Goal: Information Seeking & Learning: Learn about a topic

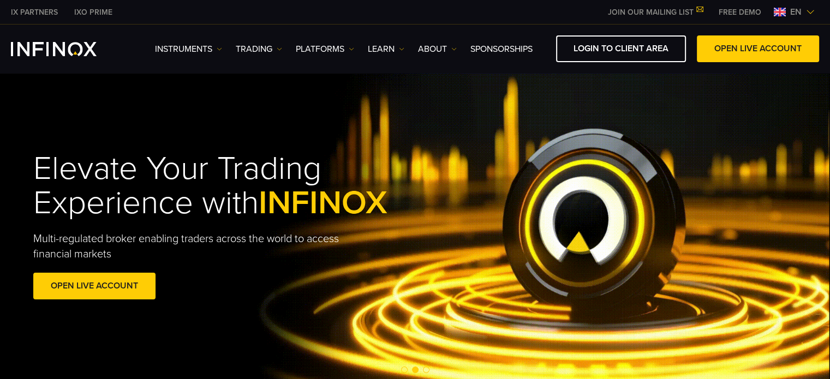
click at [600, 34] on div "Instruments Instruments Product Information TRADING" at bounding box center [415, 49] width 830 height 49
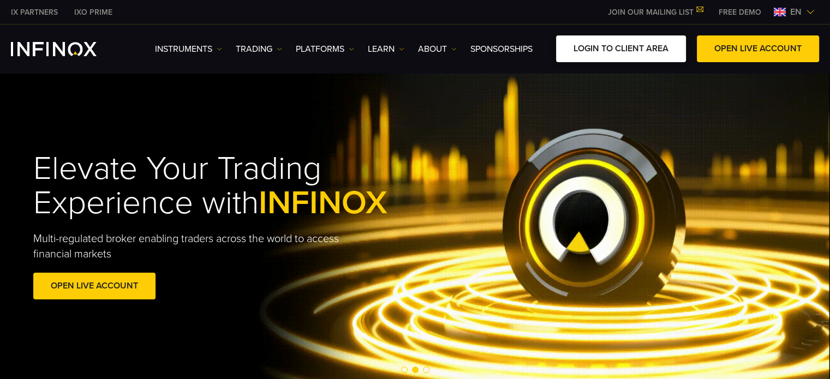
click at [601, 41] on link "LOGIN TO CLIENT AREA" at bounding box center [621, 48] width 130 height 27
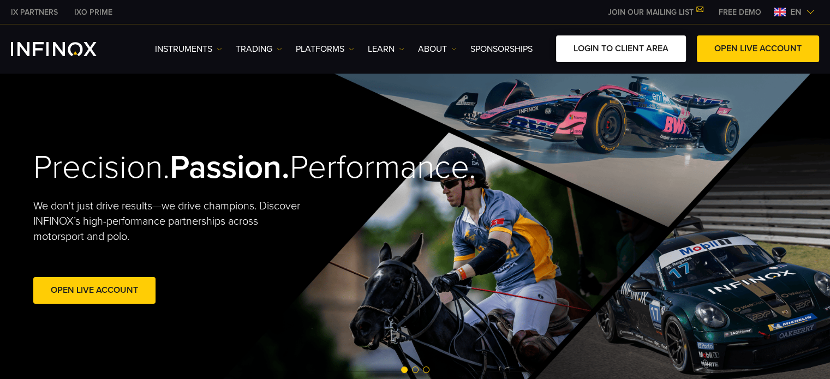
click at [629, 43] on link "LOGIN TO CLIENT AREA" at bounding box center [621, 48] width 130 height 27
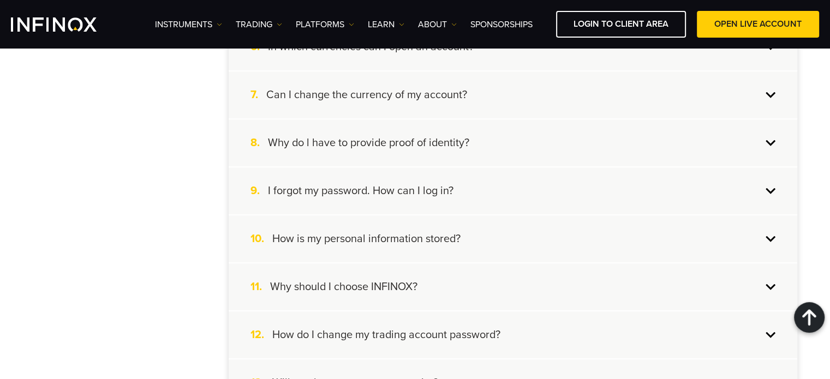
scroll to position [545, 0]
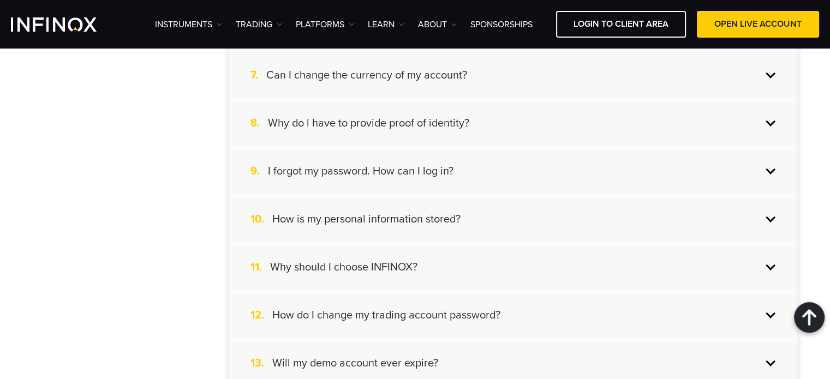
click at [321, 119] on h4 "Why do l have to provide proof of identity?" at bounding box center [368, 123] width 201 height 14
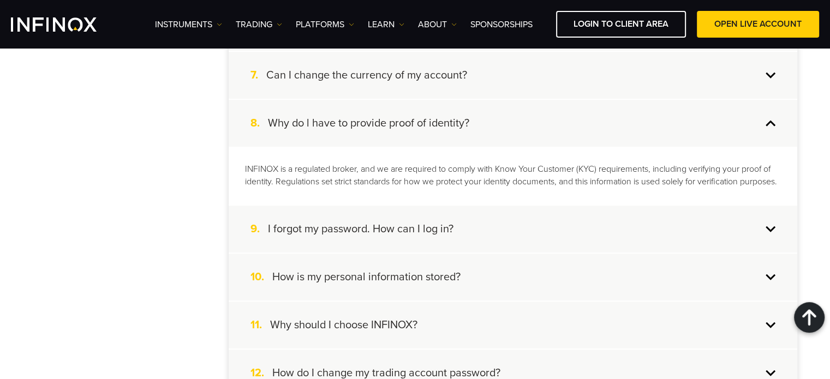
click at [341, 113] on div "8. Why do l have to provide proof of identity?" at bounding box center [513, 123] width 568 height 47
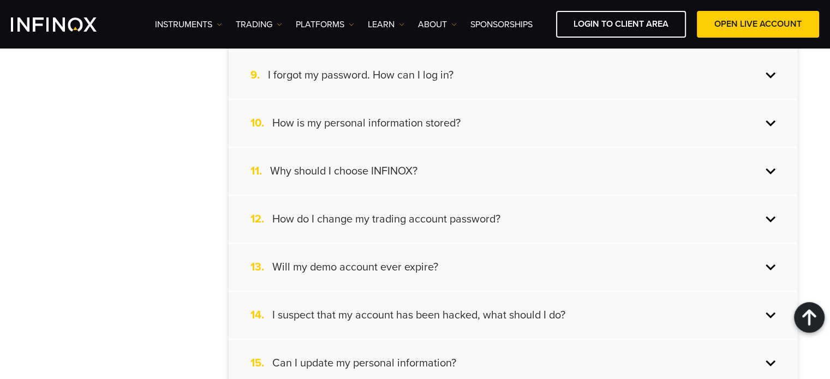
scroll to position [654, 0]
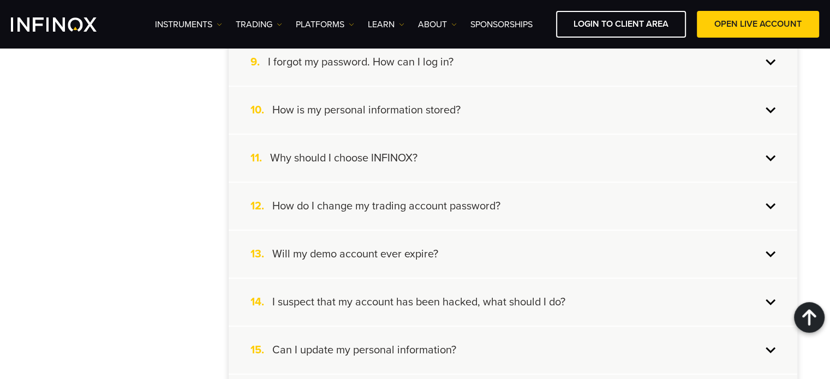
click at [323, 165] on div "11. Why should I choose INFINOX?" at bounding box center [513, 158] width 568 height 47
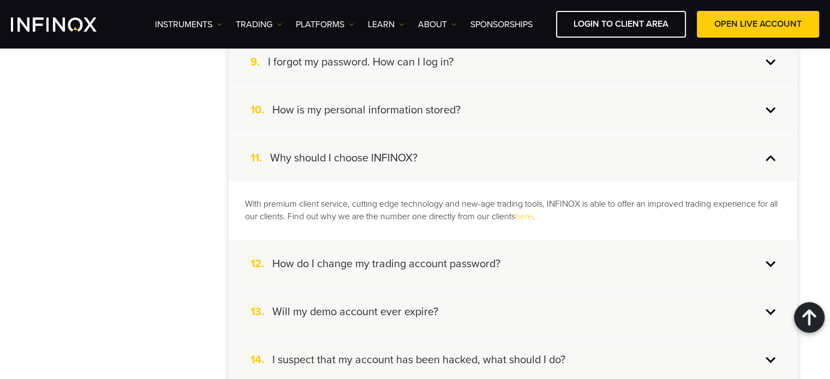
click at [325, 158] on h4 "Why should I choose INFINOX?" at bounding box center [343, 158] width 147 height 14
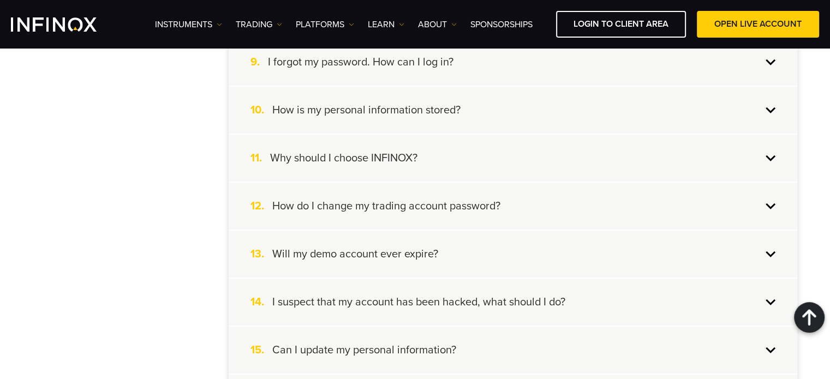
click at [354, 208] on h4 "How do I change my trading account password?" at bounding box center [386, 206] width 228 height 14
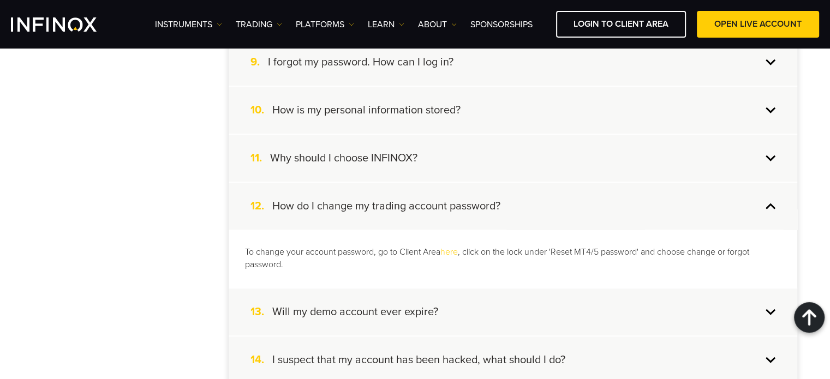
click at [354, 208] on h4 "How do I change my trading account password?" at bounding box center [386, 206] width 228 height 14
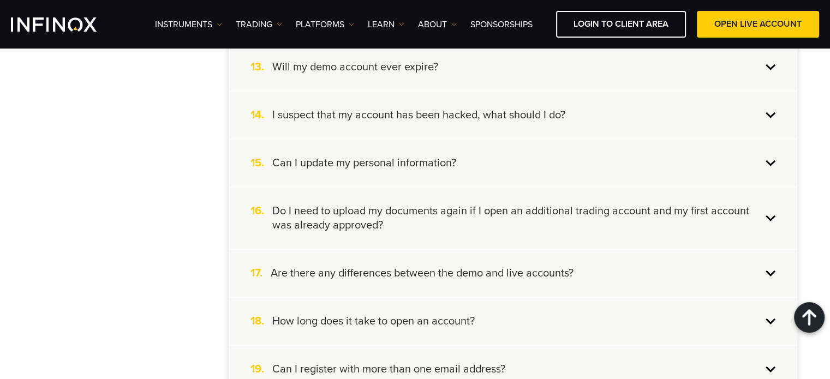
scroll to position [873, 0]
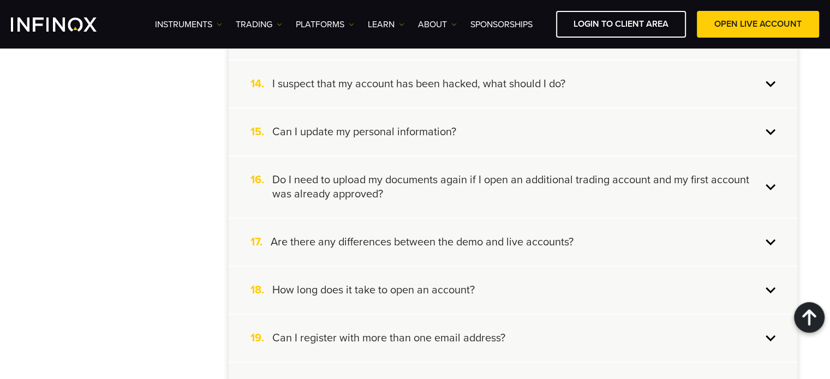
click at [374, 129] on h4 "Can I update my personal information?" at bounding box center [364, 132] width 184 height 14
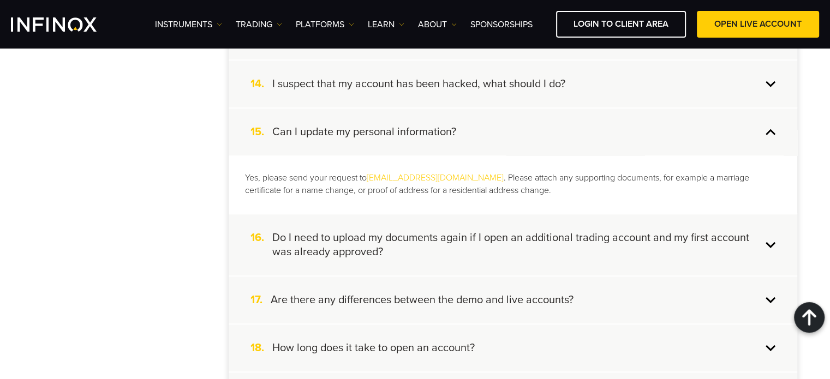
click at [491, 135] on div "15. Can I update my personal information?" at bounding box center [513, 132] width 568 height 47
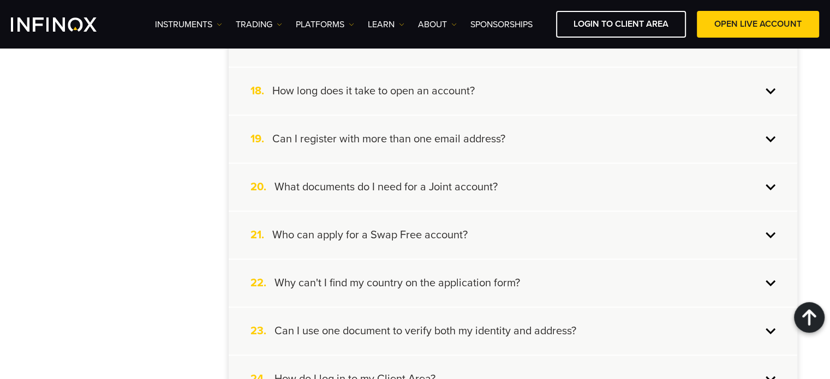
scroll to position [1091, 0]
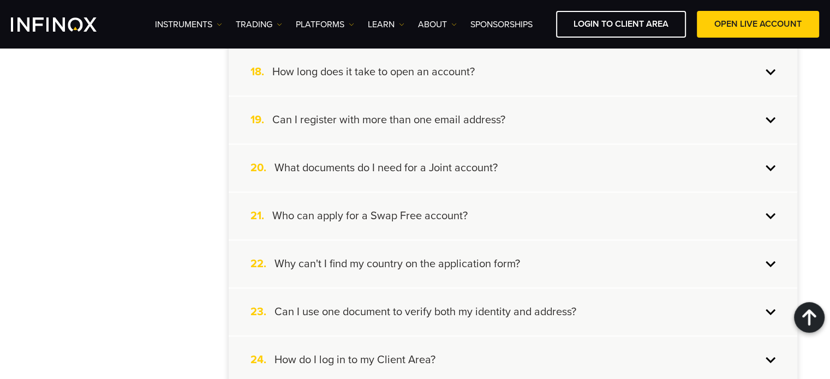
click at [314, 118] on h4 "Can I register with more than one email address?" at bounding box center [388, 120] width 233 height 14
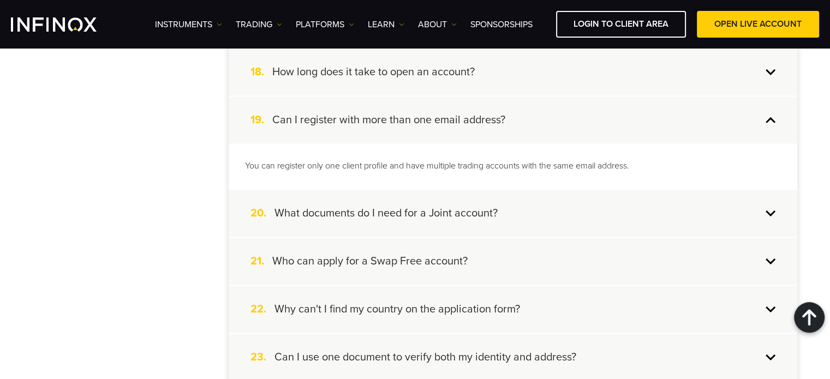
click at [345, 113] on h4 "Can I register with more than one email address?" at bounding box center [388, 120] width 233 height 14
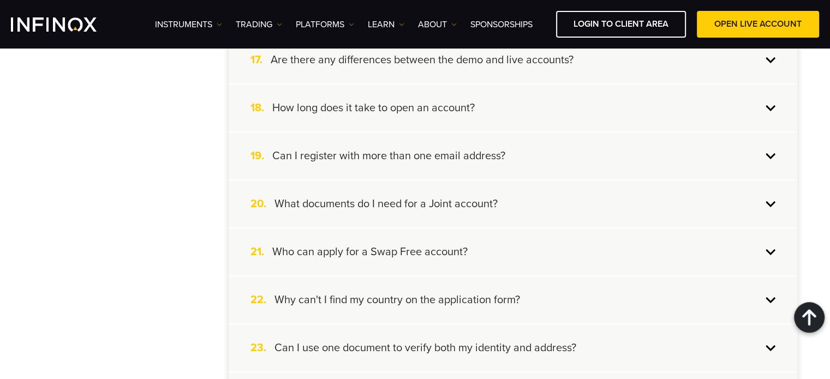
scroll to position [1036, 0]
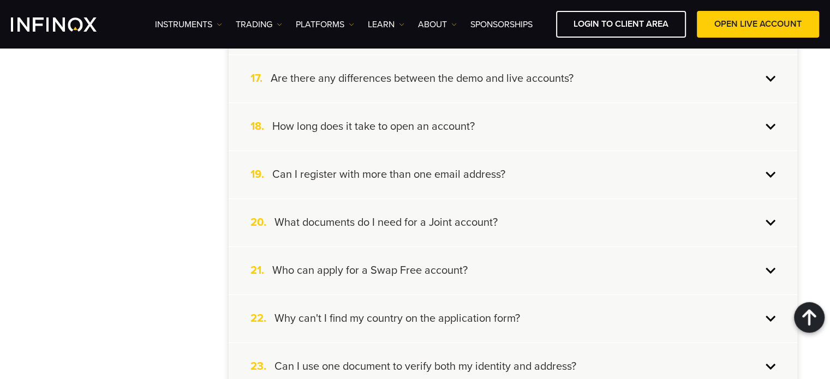
click at [344, 115] on div "18. How long does it take to open an account?" at bounding box center [513, 126] width 568 height 47
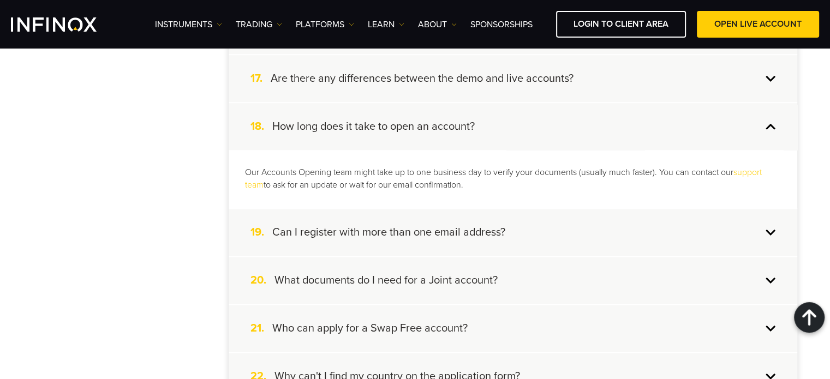
click at [342, 226] on h4 "Can I register with more than one email address?" at bounding box center [388, 232] width 233 height 14
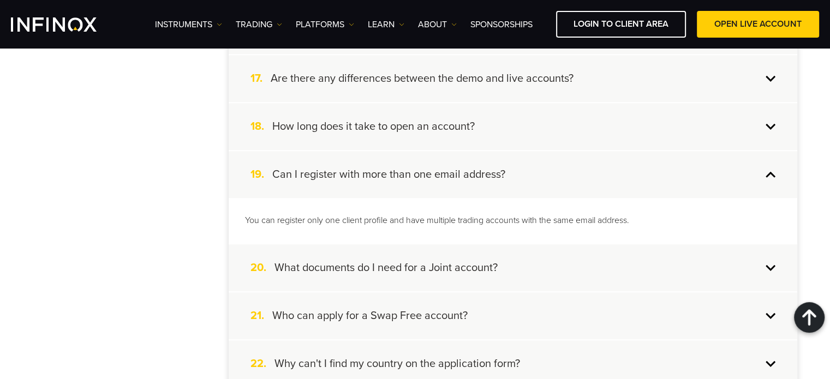
click at [375, 182] on div "19. Can I register with more than one email address?" at bounding box center [513, 174] width 568 height 47
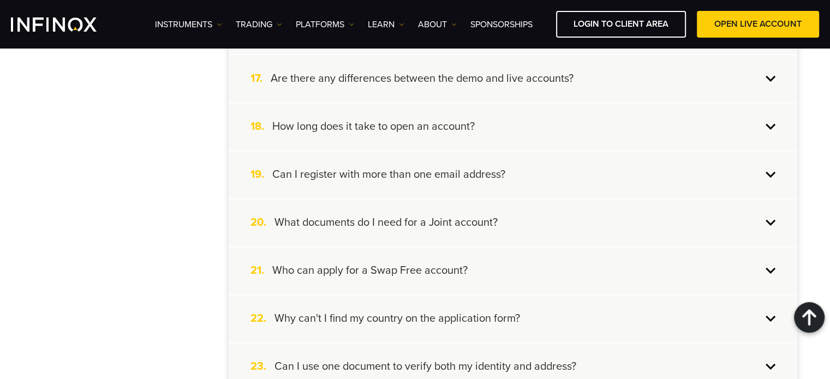
click at [362, 224] on h4 "What documents do I need for a Joint account?" at bounding box center [385, 222] width 223 height 14
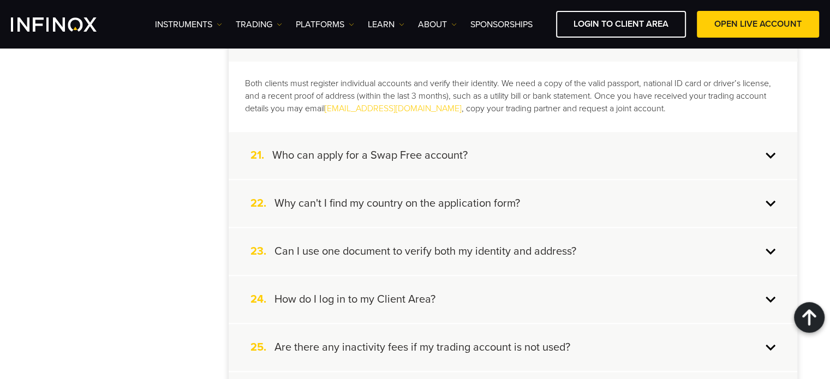
scroll to position [1254, 0]
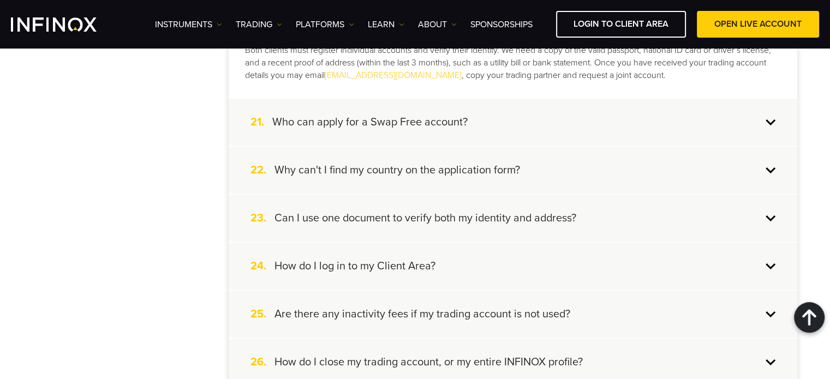
click at [407, 172] on h4 "Why can't I find my country on the application form?" at bounding box center [396, 170] width 245 height 14
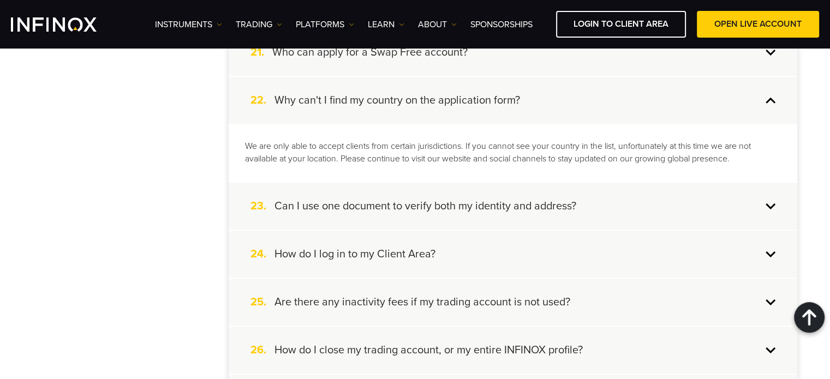
click at [394, 209] on div "23. Can I use one document to verify both my identity and address?" at bounding box center [513, 206] width 568 height 47
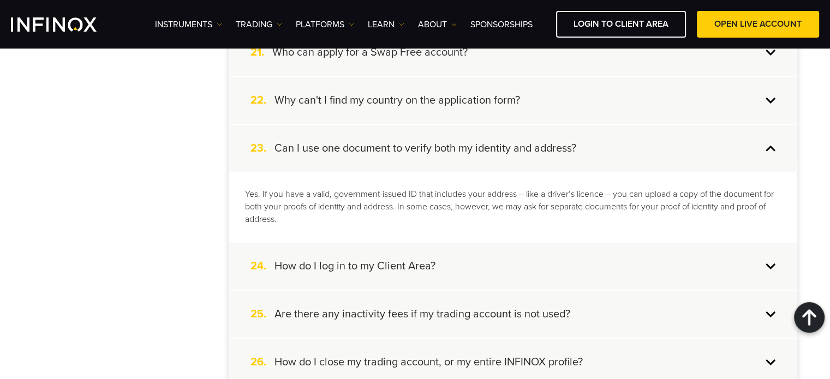
click at [406, 153] on div "23. Can I use one document to verify both my identity and address?" at bounding box center [513, 148] width 568 height 47
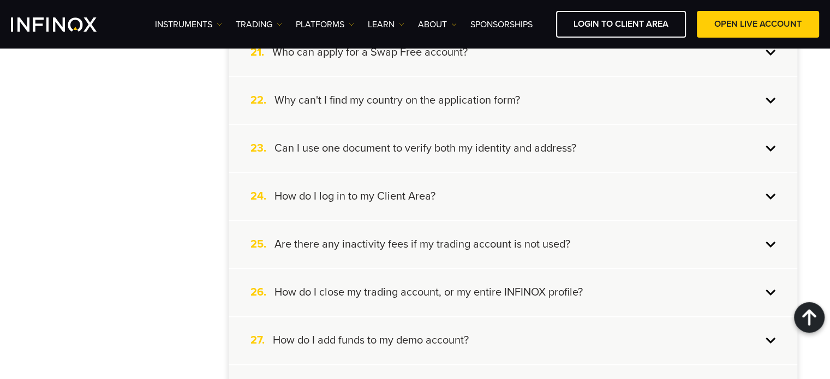
click at [376, 194] on h4 "How do I log in to my Client Area?" at bounding box center [354, 196] width 161 height 14
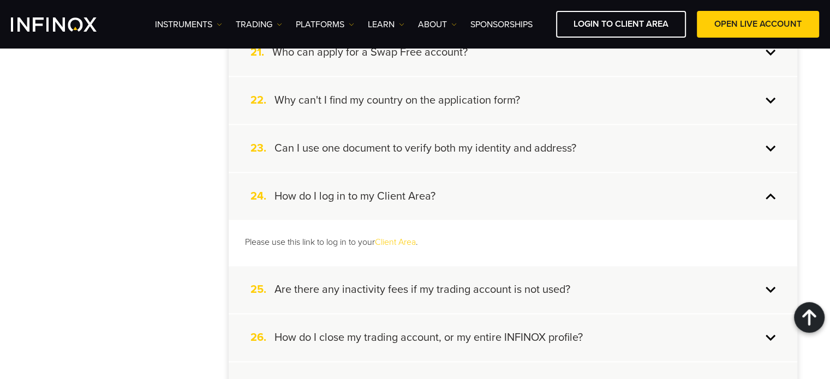
click at [376, 194] on h4 "How do I log in to my Client Area?" at bounding box center [354, 196] width 161 height 14
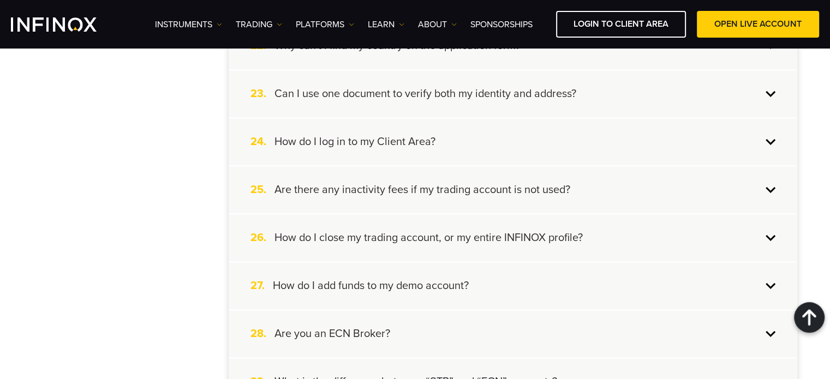
scroll to position [1418, 0]
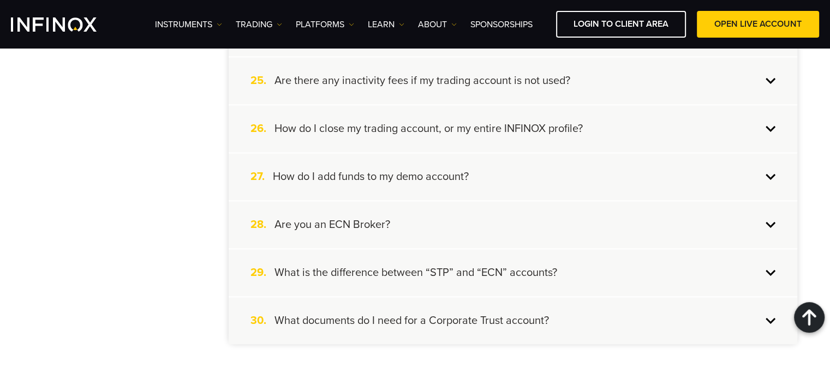
click at [521, 277] on div "29. What is the difference between “STP” and “ECN” accounts?" at bounding box center [513, 272] width 568 height 47
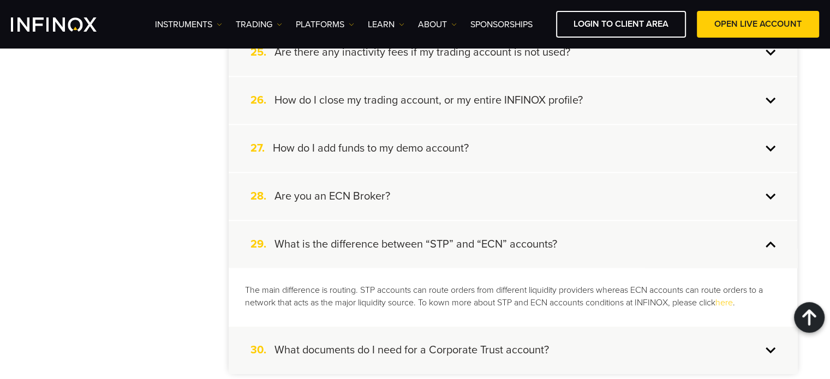
scroll to position [1473, 0]
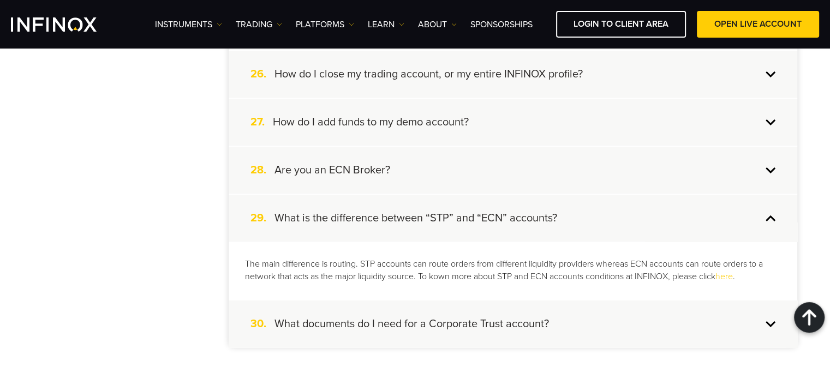
click at [396, 229] on div "29. What is the difference between “STP” and “ECN” accounts?" at bounding box center [513, 218] width 568 height 47
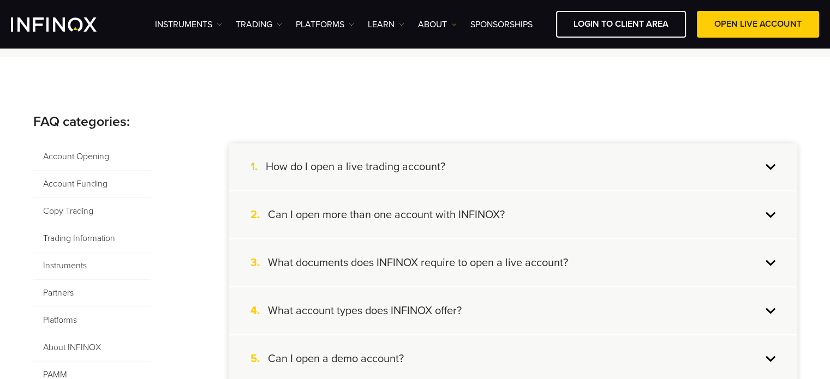
scroll to position [164, 0]
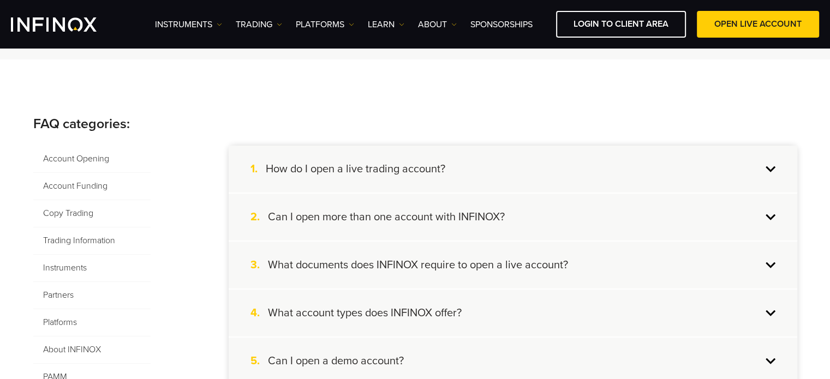
click at [97, 182] on span "Account Funding" at bounding box center [91, 186] width 117 height 27
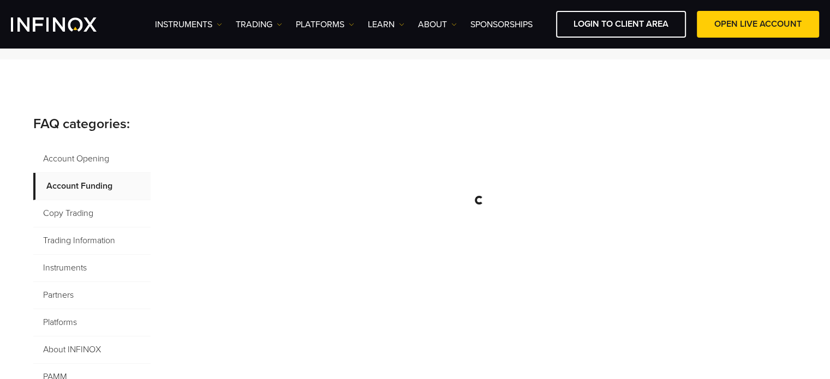
click at [99, 157] on span "Account Opening" at bounding box center [91, 159] width 117 height 27
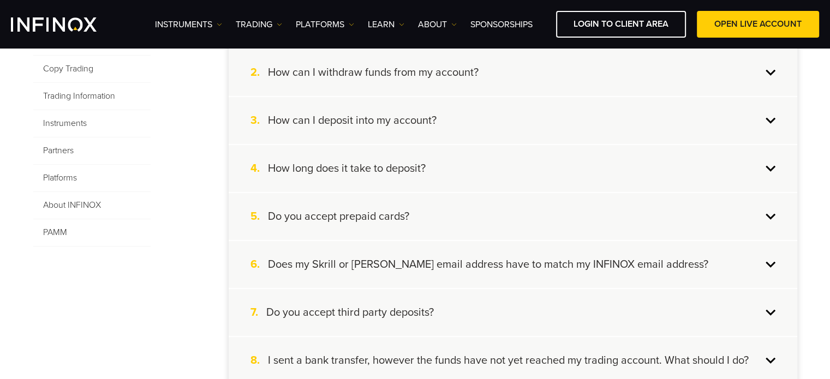
scroll to position [327, 0]
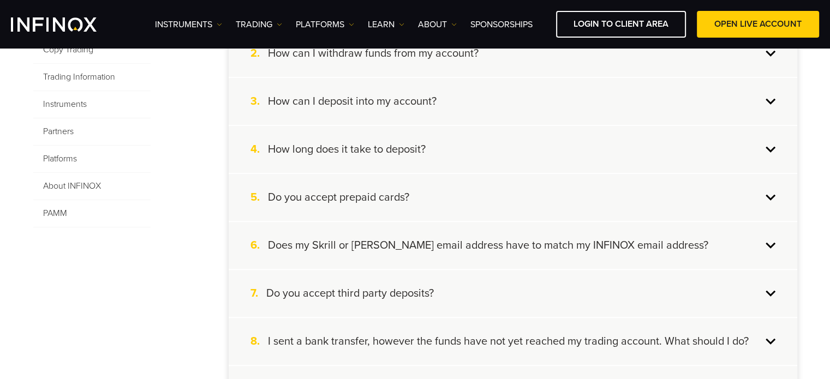
click at [334, 188] on div "5. Do you accept prepaid cards?" at bounding box center [513, 197] width 568 height 47
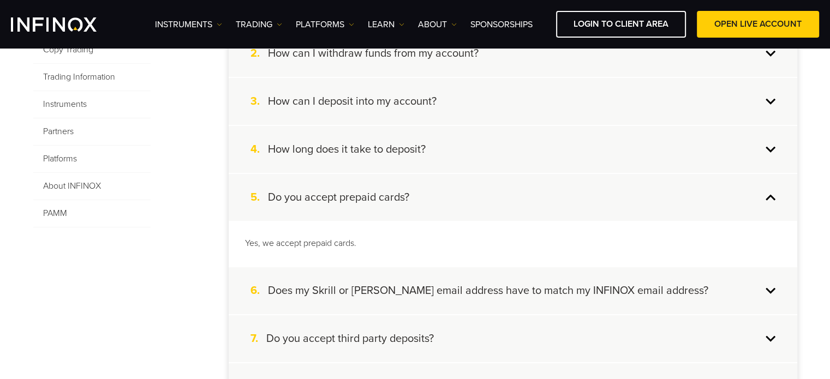
click at [334, 188] on div "5. Do you accept prepaid cards?" at bounding box center [513, 197] width 568 height 47
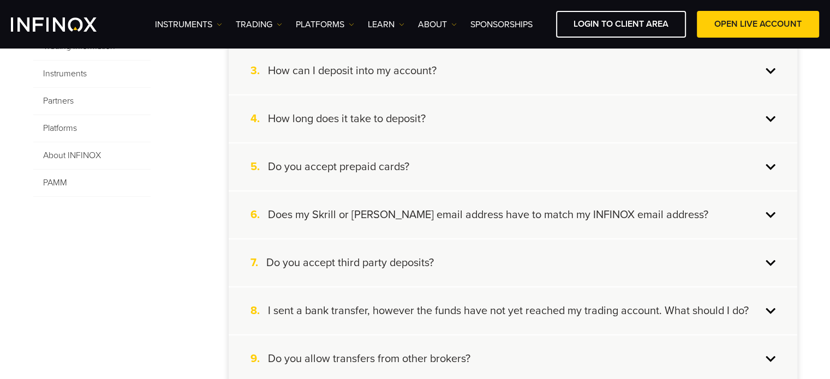
scroll to position [382, 0]
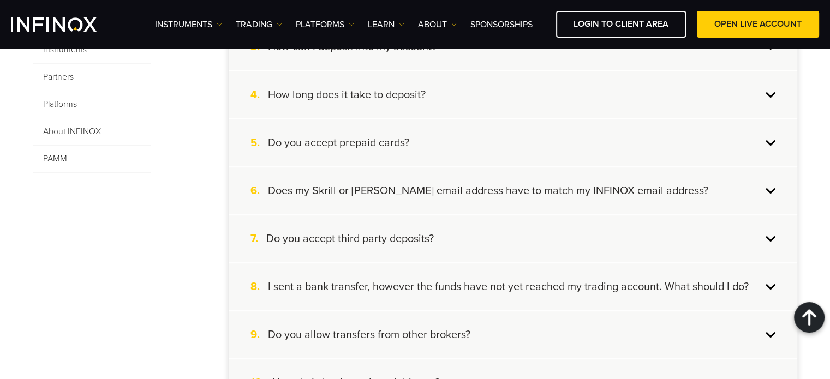
click at [356, 194] on h4 "Does my Skrill or Neteller email address have to match my INFINOX email address?" at bounding box center [488, 191] width 440 height 14
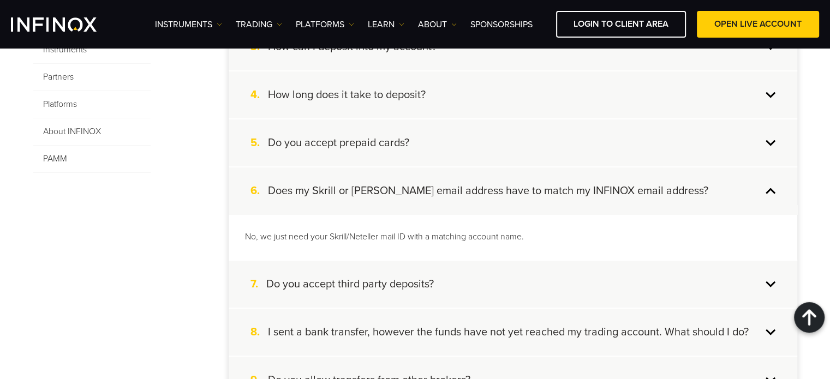
click at [356, 194] on h4 "Does my Skrill or Neteller email address have to match my INFINOX email address?" at bounding box center [488, 191] width 440 height 14
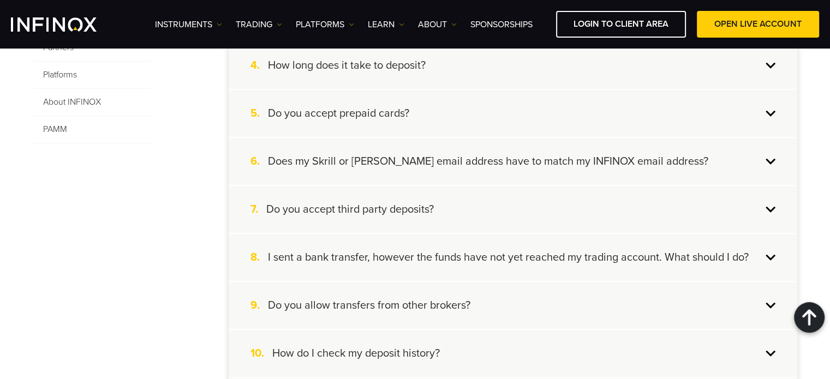
scroll to position [436, 0]
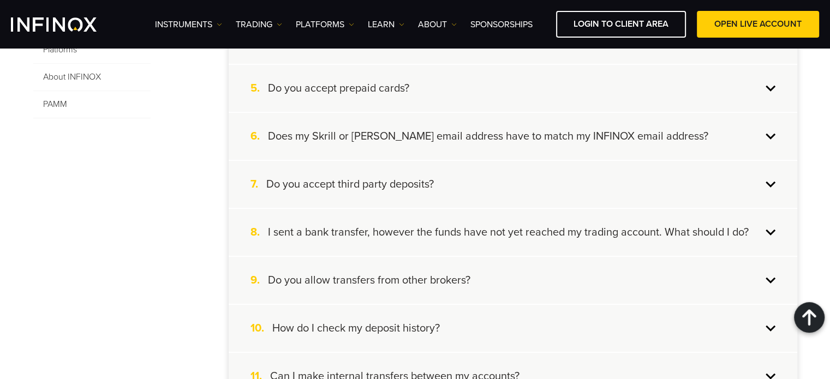
click at [323, 187] on h4 "Do you accept third party deposits?" at bounding box center [349, 184] width 167 height 14
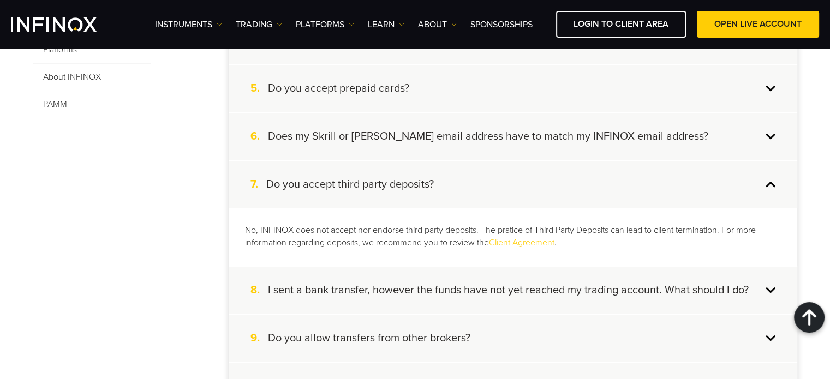
scroll to position [0, 0]
click at [323, 187] on h4 "Do you accept third party deposits?" at bounding box center [349, 184] width 167 height 14
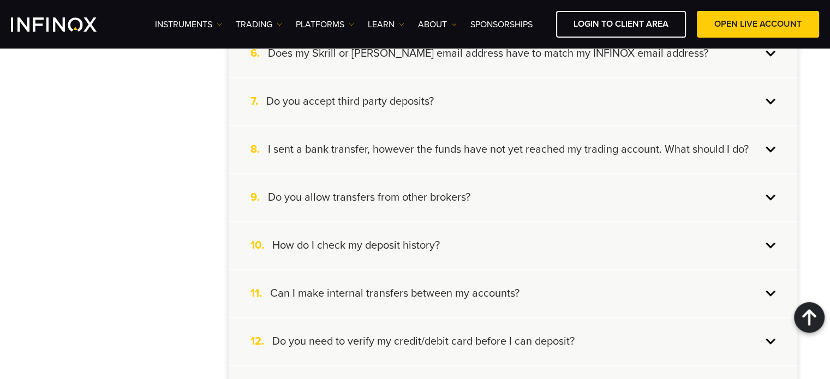
scroll to position [545, 0]
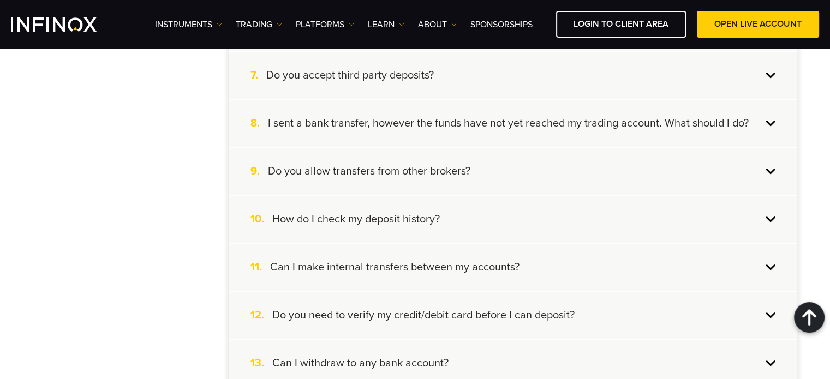
click at [359, 166] on h4 "Do you allow transfers from other brokers?" at bounding box center [369, 171] width 202 height 14
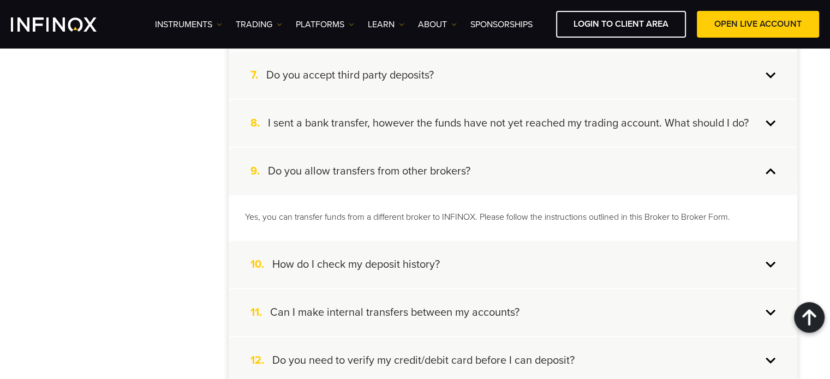
click at [359, 166] on h4 "Do you allow transfers from other brokers?" at bounding box center [369, 171] width 202 height 14
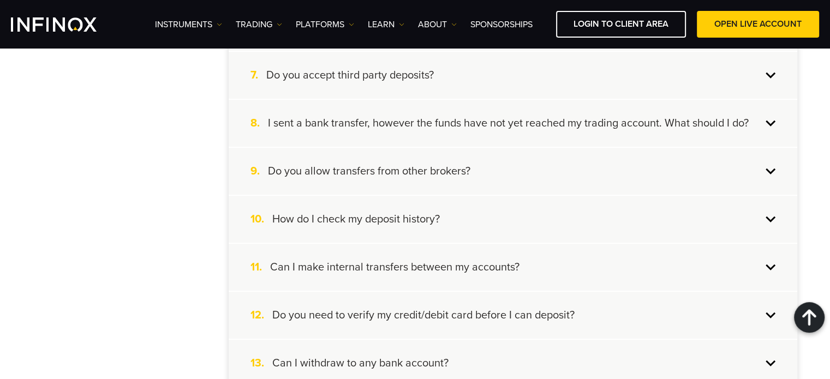
click at [339, 219] on h4 "How do I check my deposit history?" at bounding box center [355, 219] width 167 height 14
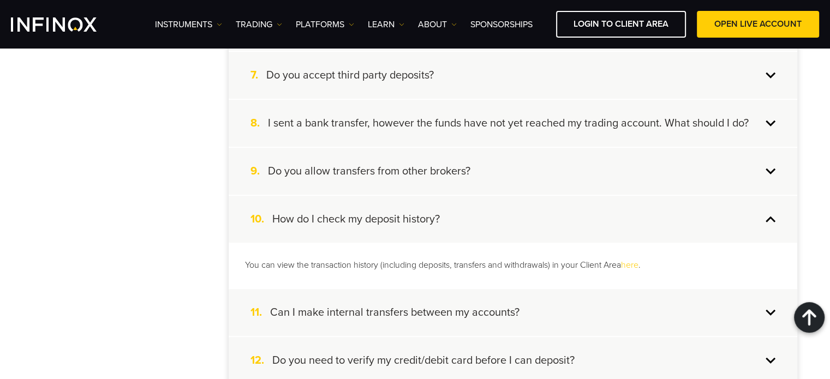
click at [339, 219] on h4 "How do I check my deposit history?" at bounding box center [355, 219] width 167 height 14
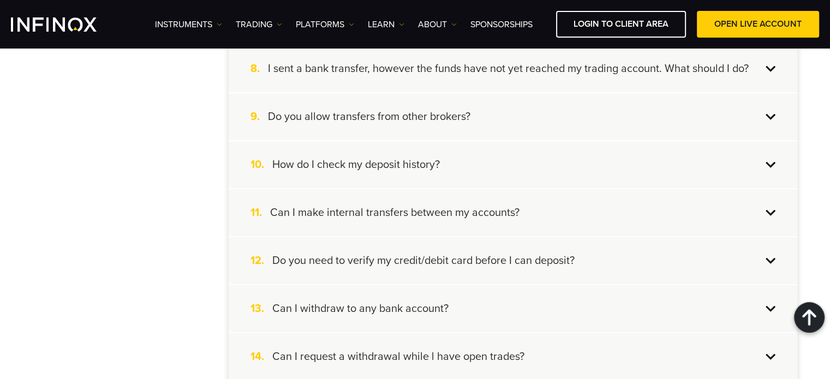
scroll to position [654, 0]
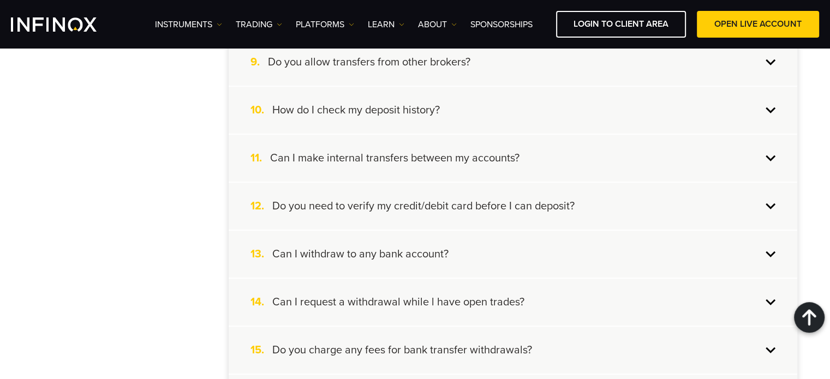
click at [429, 205] on h4 "Do you need to verify my credit/debit card before I can deposit?" at bounding box center [423, 206] width 302 height 14
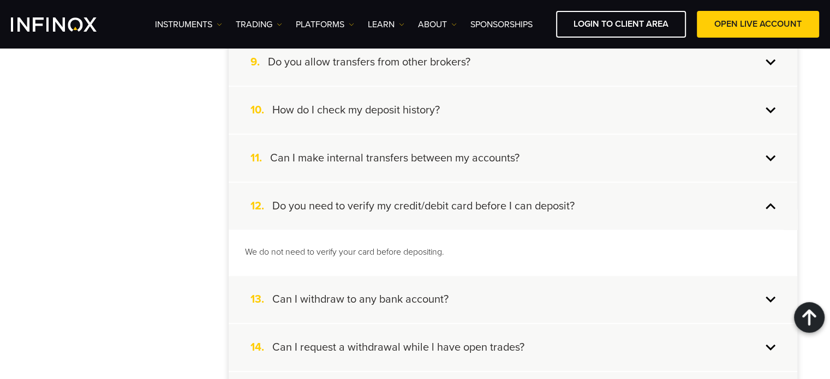
click at [425, 205] on h4 "Do you need to verify my credit/debit card before I can deposit?" at bounding box center [423, 206] width 302 height 14
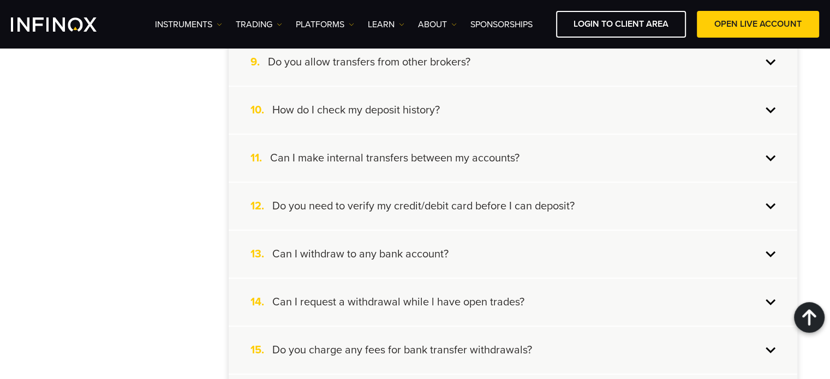
scroll to position [709, 0]
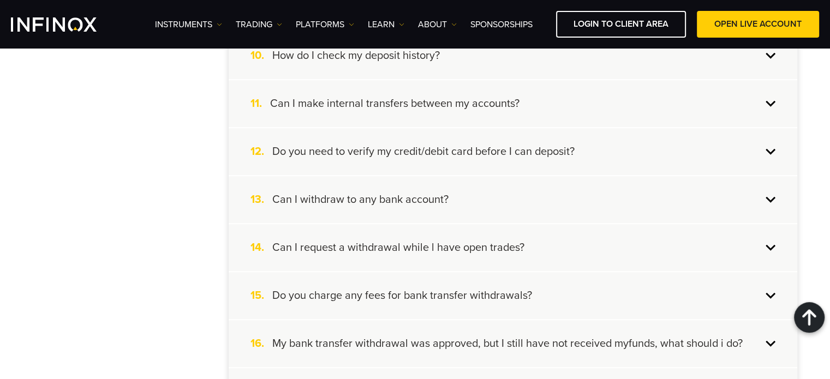
click at [368, 193] on h4 "Can I withdraw to any bank account?" at bounding box center [360, 200] width 176 height 14
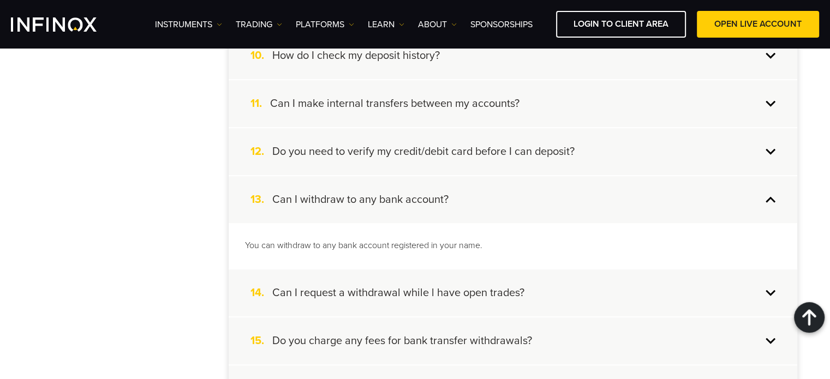
click at [368, 193] on h4 "Can I withdraw to any bank account?" at bounding box center [360, 200] width 176 height 14
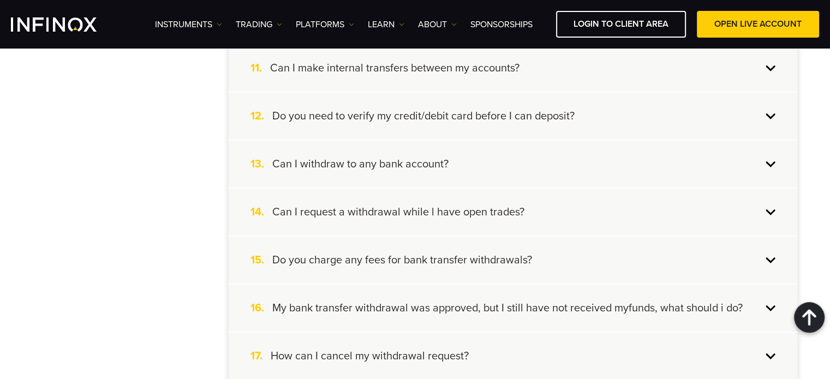
scroll to position [764, 0]
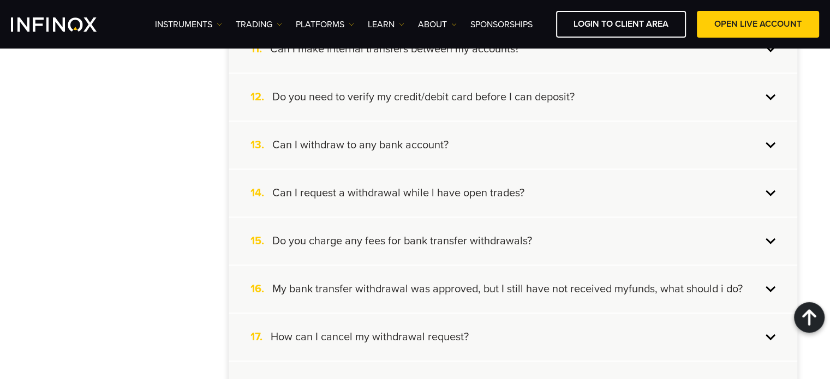
click at [358, 201] on div "14. Can I request a withdrawal while l have open trades?" at bounding box center [513, 193] width 568 height 47
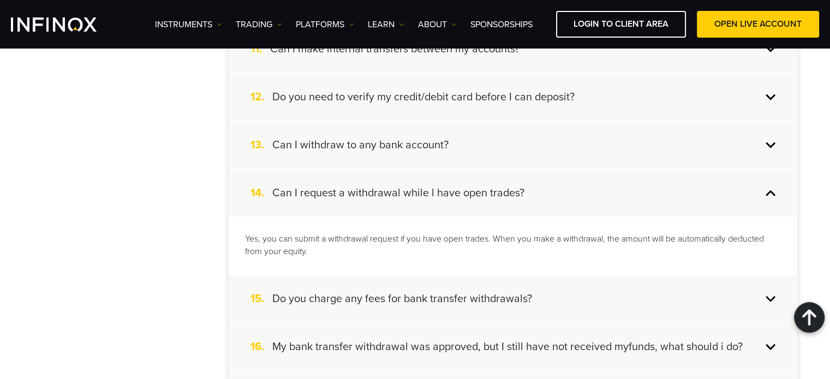
click at [366, 190] on h4 "Can I request a withdrawal while l have open trades?" at bounding box center [398, 193] width 252 height 14
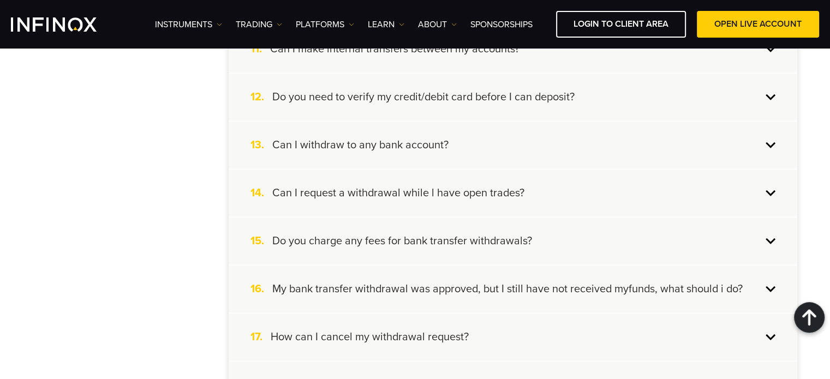
scroll to position [818, 0]
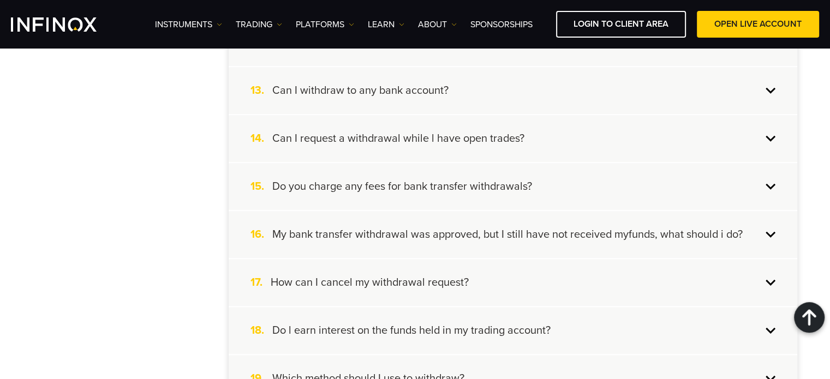
click at [329, 188] on h4 "Do you charge any fees for bank transfer withdrawals?" at bounding box center [402, 186] width 260 height 14
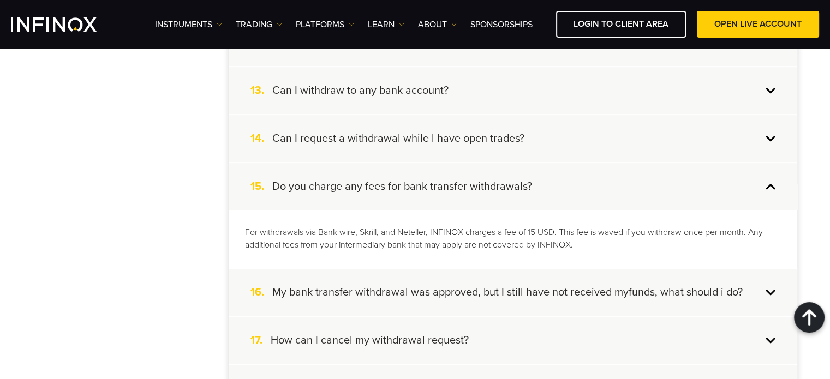
click at [346, 179] on h4 "Do you charge any fees for bank transfer withdrawals?" at bounding box center [402, 186] width 260 height 14
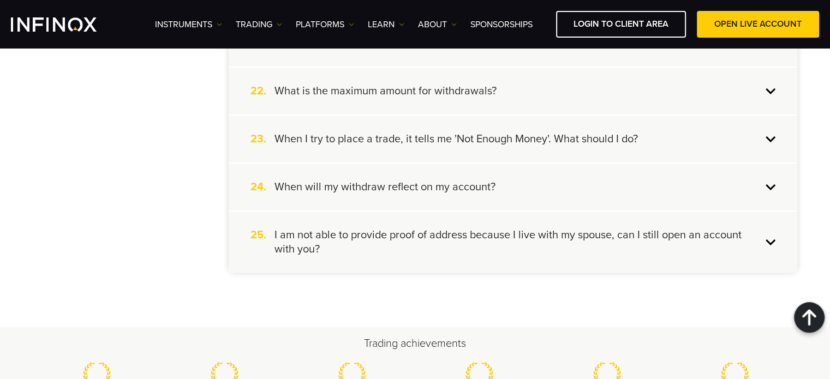
scroll to position [1254, 0]
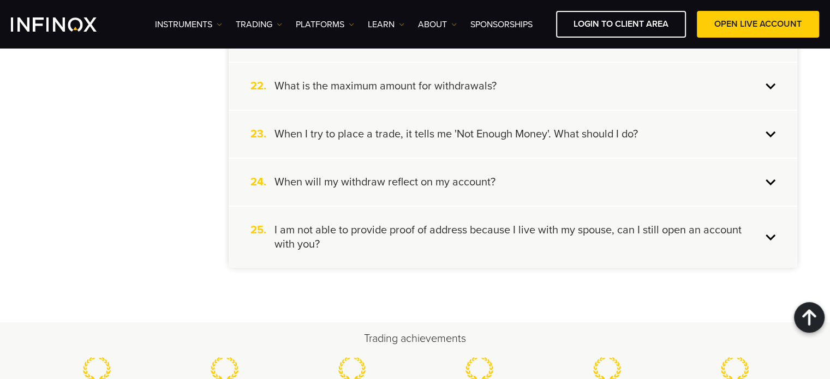
click at [408, 237] on h4 "I am not able to provide proof of address because I live with my spouse, can I …" at bounding box center [517, 237] width 487 height 28
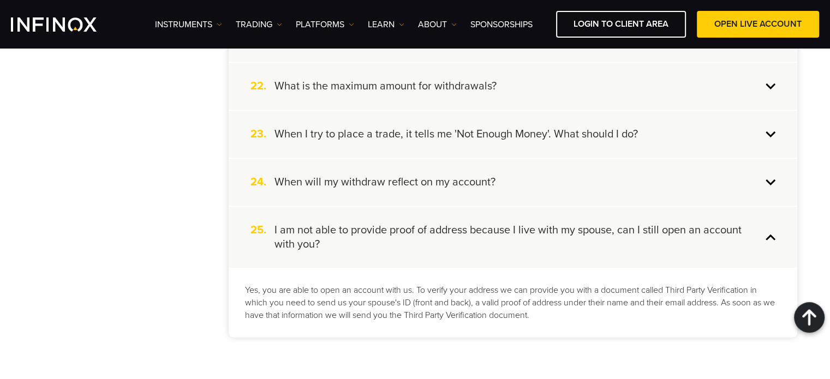
click at [482, 184] on h4 "When will my withdraw reflect on my account?" at bounding box center [384, 182] width 221 height 14
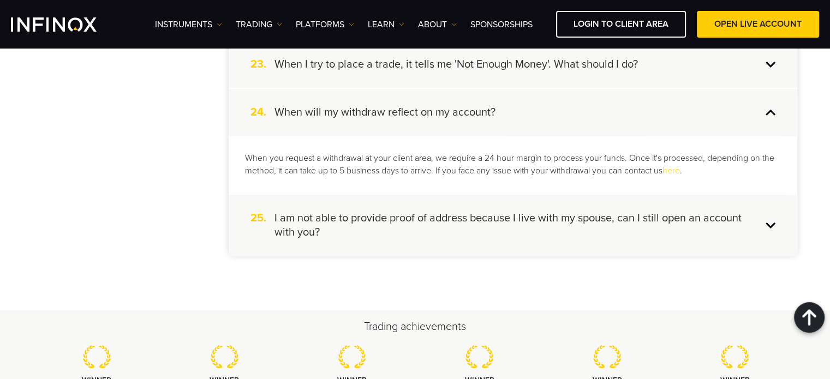
scroll to position [1363, 0]
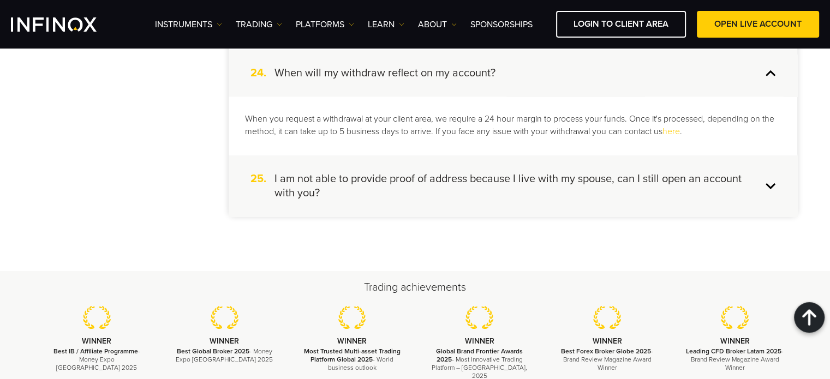
click at [482, 182] on h4 "I am not able to provide proof of address because I live with my spouse, can I …" at bounding box center [517, 186] width 487 height 28
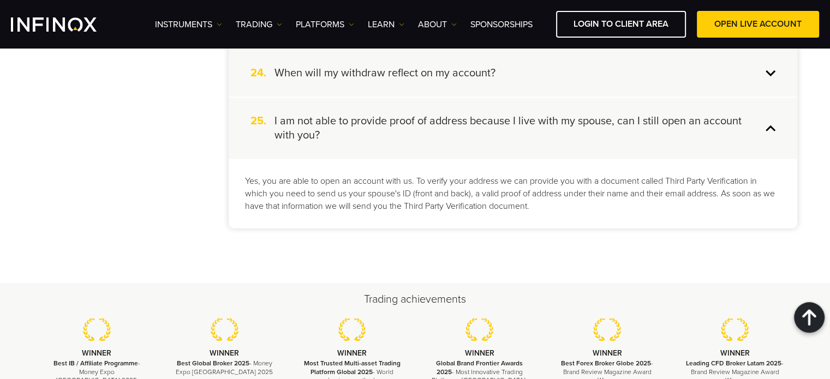
click at [489, 167] on div "Yes, you are able to open an account with us. To verify your address we can pro…" at bounding box center [513, 194] width 568 height 70
click at [488, 143] on div "25. I am not able to provide proof of address because I live with my spouse, ca…" at bounding box center [513, 128] width 568 height 61
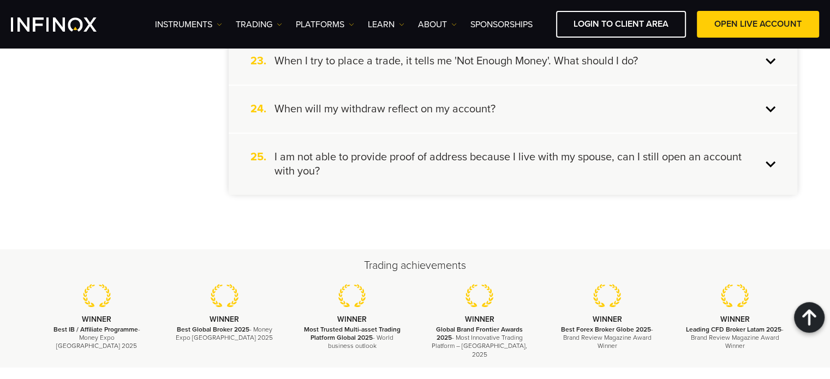
scroll to position [1309, 0]
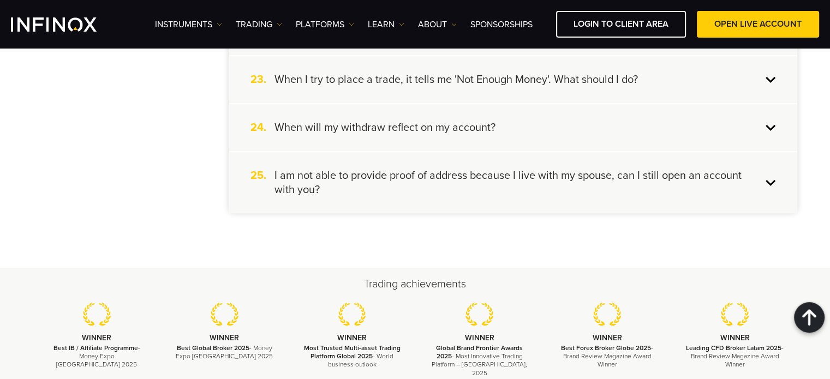
click at [356, 135] on div "24. When will my withdraw reflect on my account?" at bounding box center [513, 127] width 568 height 47
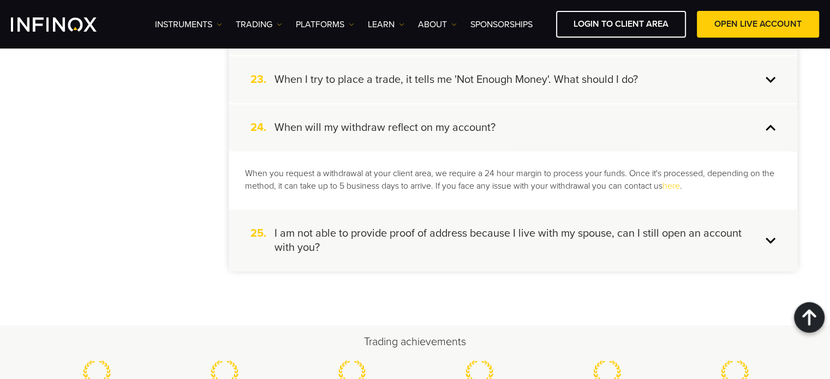
click at [383, 125] on h4 "When will my withdraw reflect on my account?" at bounding box center [384, 128] width 221 height 14
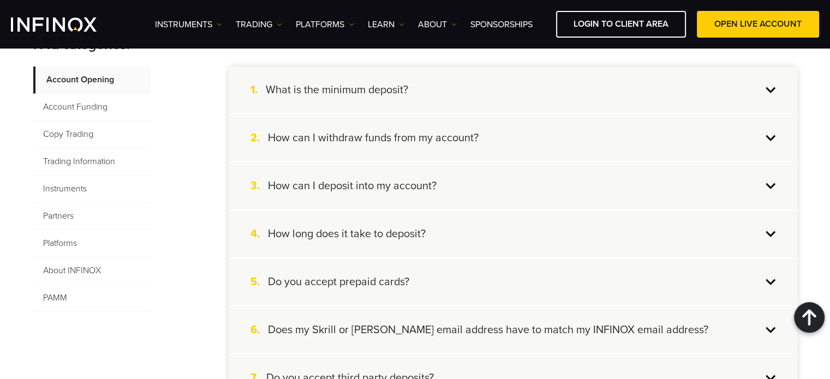
scroll to position [164, 0]
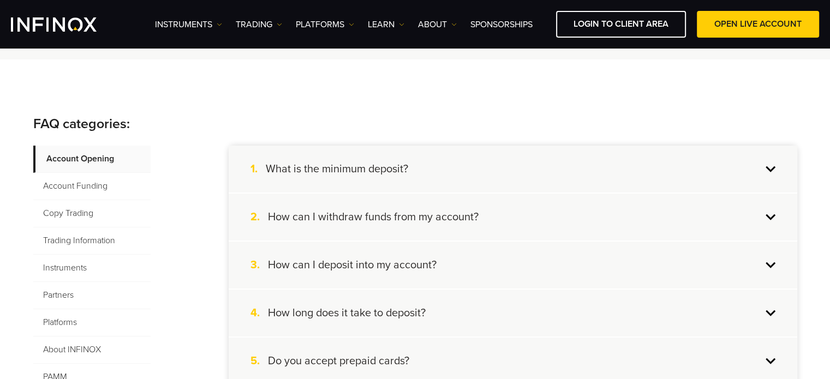
click at [436, 35] on div "Instruments Instruments Product Information TRADING Accounts" at bounding box center [487, 24] width 664 height 27
click at [436, 29] on link "ABOUT" at bounding box center [437, 24] width 39 height 13
click at [442, 100] on link "Contact Us" at bounding box center [458, 105] width 80 height 23
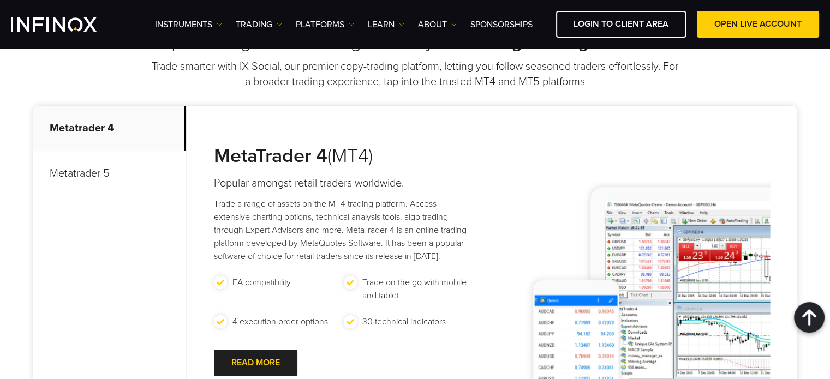
scroll to position [709, 0]
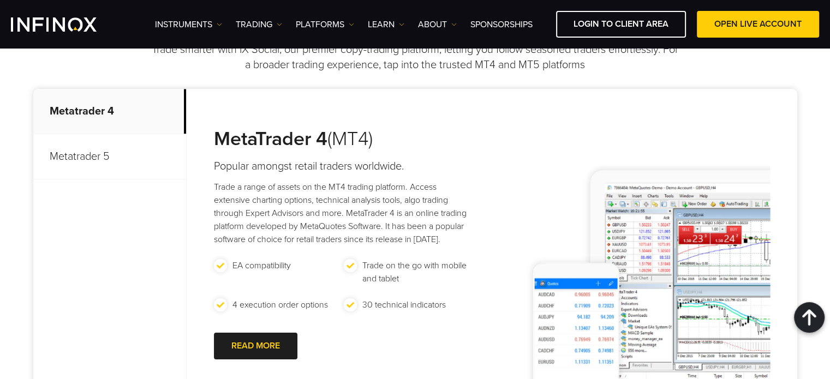
click at [159, 167] on p "Metatrader 5" at bounding box center [109, 156] width 153 height 45
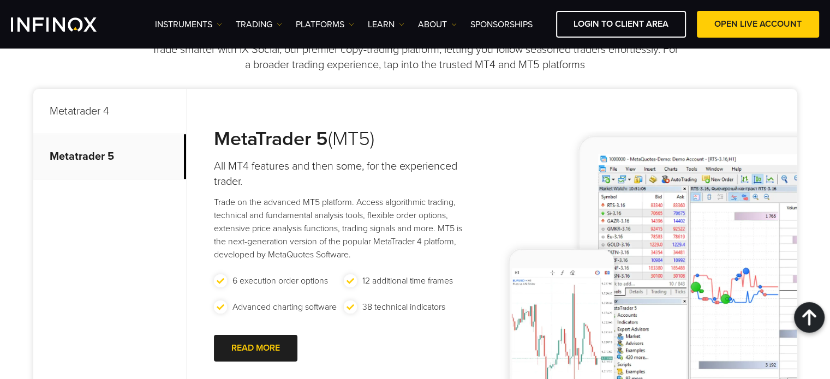
click at [129, 106] on p "Metatrader 4" at bounding box center [109, 111] width 153 height 45
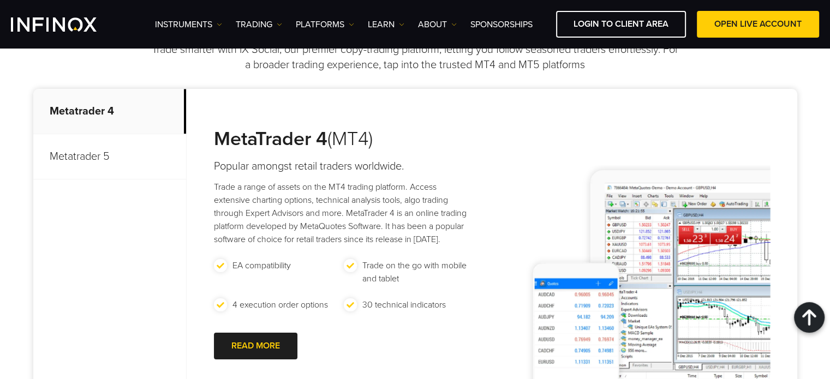
click at [132, 170] on p "Metatrader 5" at bounding box center [109, 156] width 153 height 45
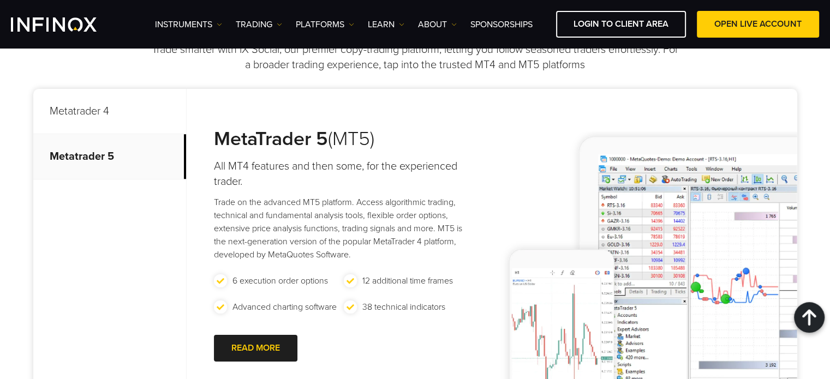
click at [127, 116] on p "Metatrader 4" at bounding box center [109, 111] width 153 height 45
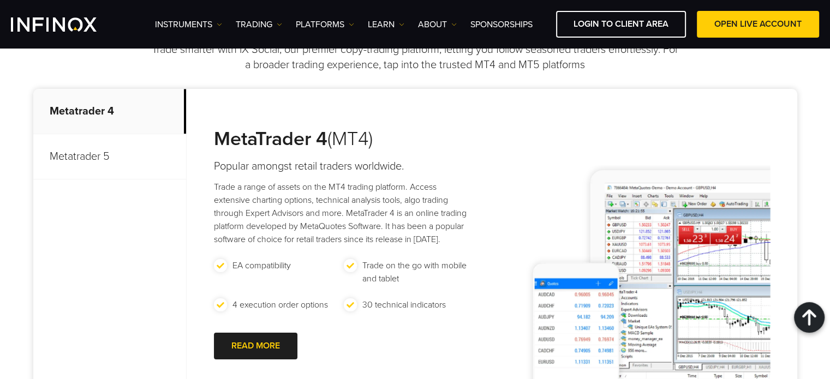
click at [126, 149] on p "Metatrader 5" at bounding box center [109, 156] width 153 height 45
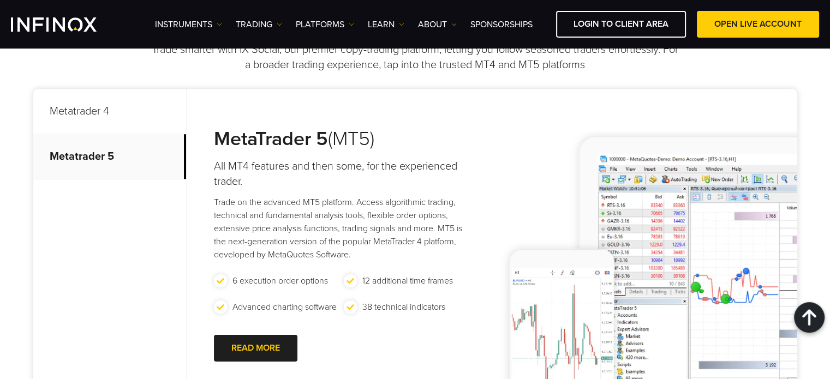
click at [134, 119] on p "Metatrader 4" at bounding box center [109, 111] width 153 height 45
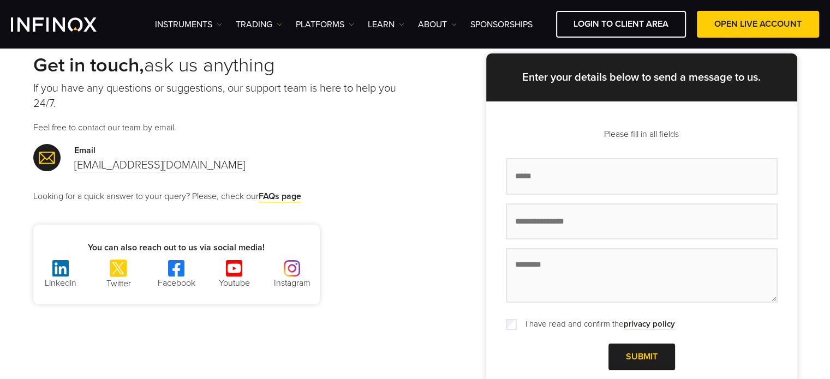
scroll to position [0, 0]
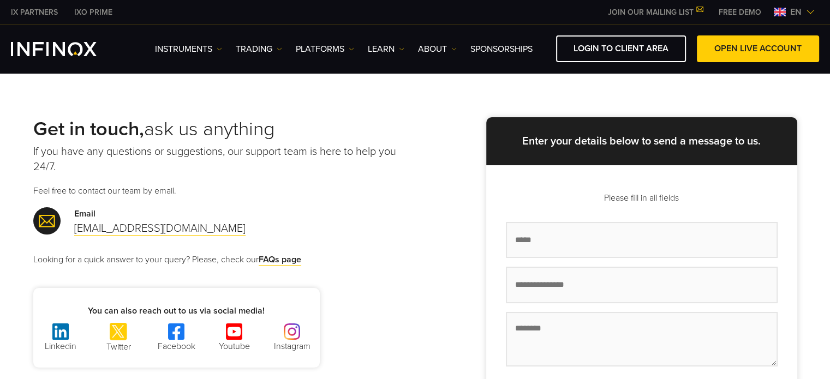
click at [39, 10] on link "IX PARTNERS" at bounding box center [34, 12] width 63 height 11
